Goal: Task Accomplishment & Management: Manage account settings

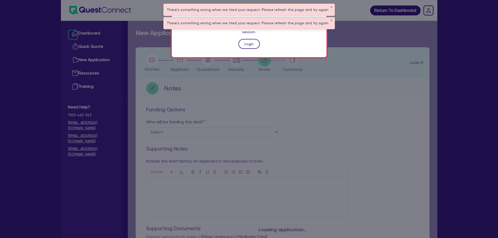
click at [242, 39] on link "Login" at bounding box center [249, 44] width 21 height 10
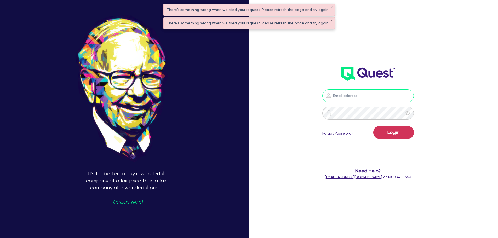
type input "jonah.faigen@quest.finance"
click at [395, 134] on button "Login" at bounding box center [394, 132] width 41 height 13
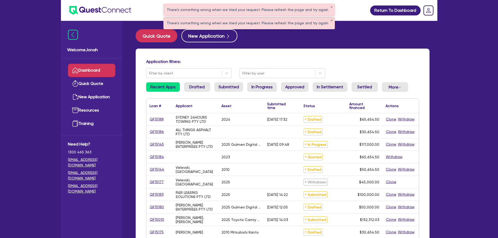
click at [327, 5] on div "There's something wrong when we tried your request. Please refresh the page and…" at bounding box center [249, 10] width 171 height 12
click at [331, 6] on button "✕" at bounding box center [332, 7] width 2 height 3
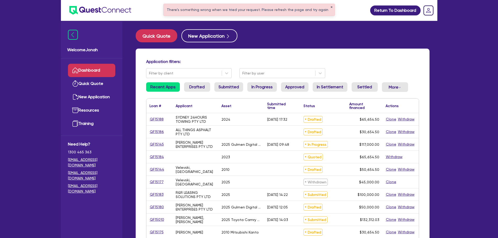
click at [331, 6] on button "✕" at bounding box center [332, 7] width 2 height 3
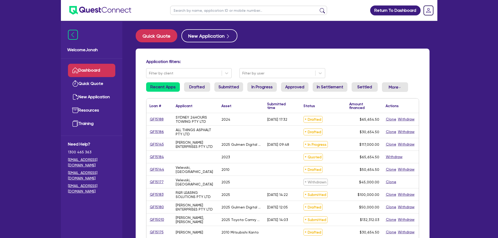
click at [270, 12] on input "text" at bounding box center [248, 10] width 157 height 9
type input "a"
type input "ladyman"
click at [318, 8] on button "submit" at bounding box center [322, 11] width 8 height 7
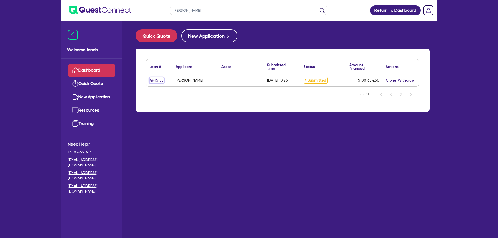
click at [153, 79] on link "QF15135" at bounding box center [157, 80] width 14 height 6
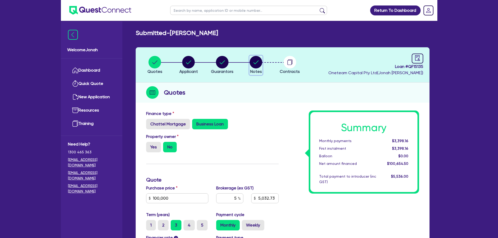
click at [258, 68] on circle "button" at bounding box center [256, 62] width 13 height 13
select select "Other"
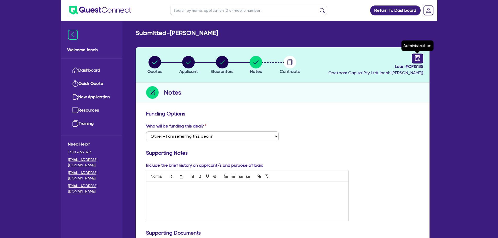
click at [419, 62] on link at bounding box center [418, 59] width 12 height 10
select select "SUBMITTED_AMENDED"
select select "Other"
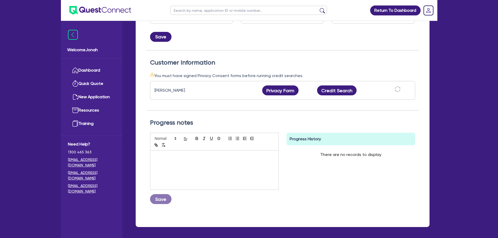
scroll to position [26, 0]
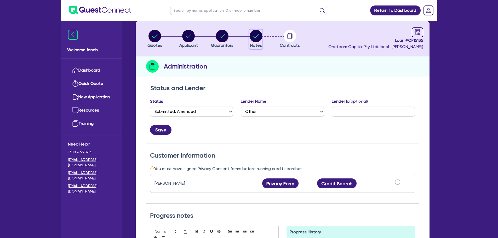
click at [259, 39] on circle "button" at bounding box center [256, 36] width 13 height 13
select select "Other"
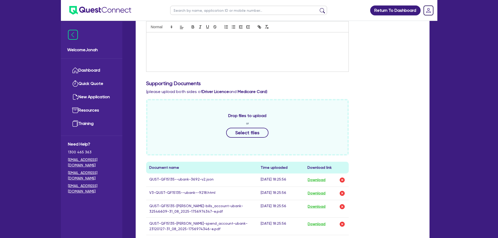
scroll to position [209, 0]
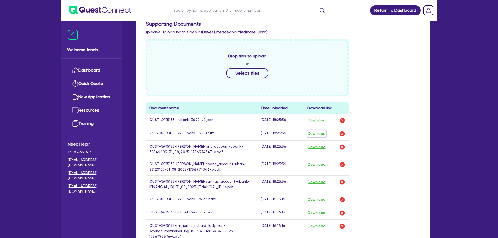
click at [319, 134] on button "Download" at bounding box center [317, 134] width 18 height 7
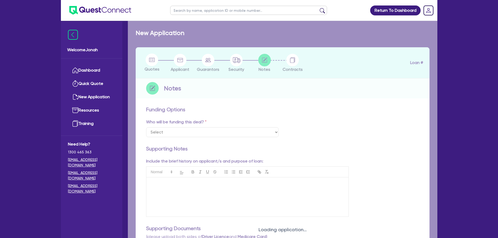
select select "Other"
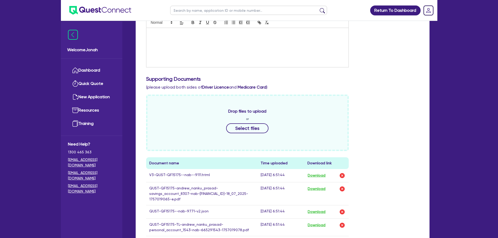
scroll to position [183, 0]
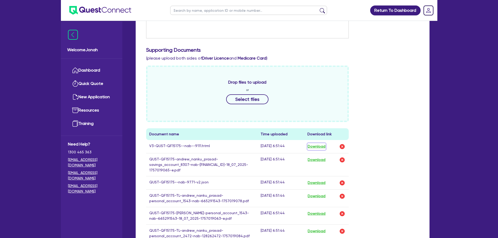
click at [321, 147] on button "Download" at bounding box center [317, 146] width 18 height 7
